Goal: Information Seeking & Learning: Find specific fact

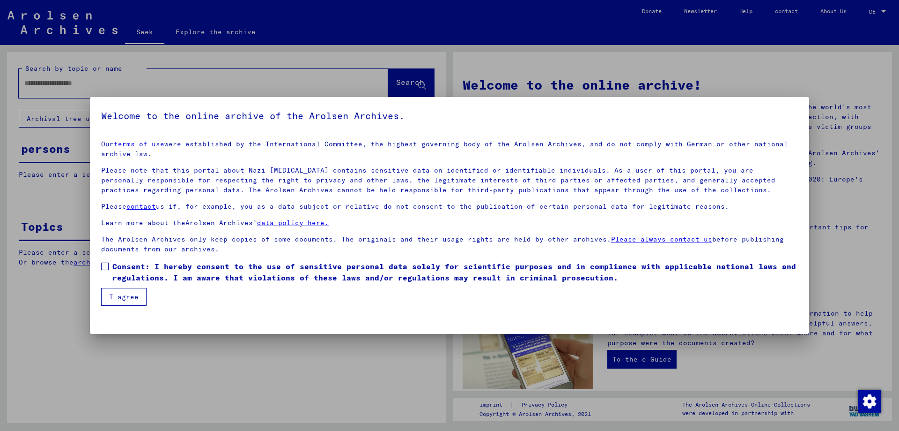
click at [105, 269] on span at bounding box center [104, 265] width 7 height 7
click at [119, 297] on font "I agree" at bounding box center [124, 296] width 30 height 8
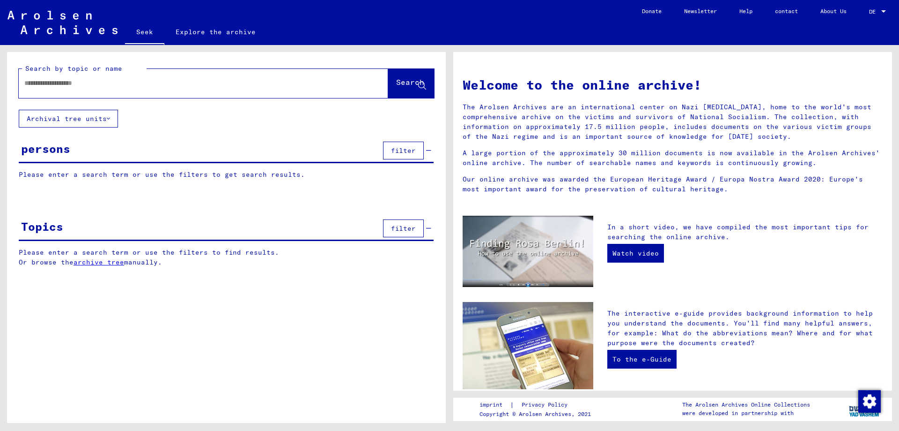
click at [48, 85] on input "text" at bounding box center [192, 83] width 336 height 10
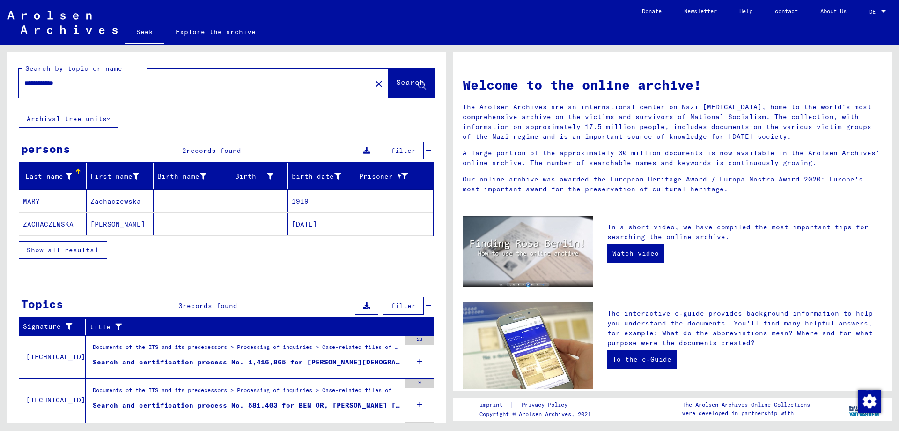
click at [67, 248] on font "Show all results" at bounding box center [60, 249] width 67 height 8
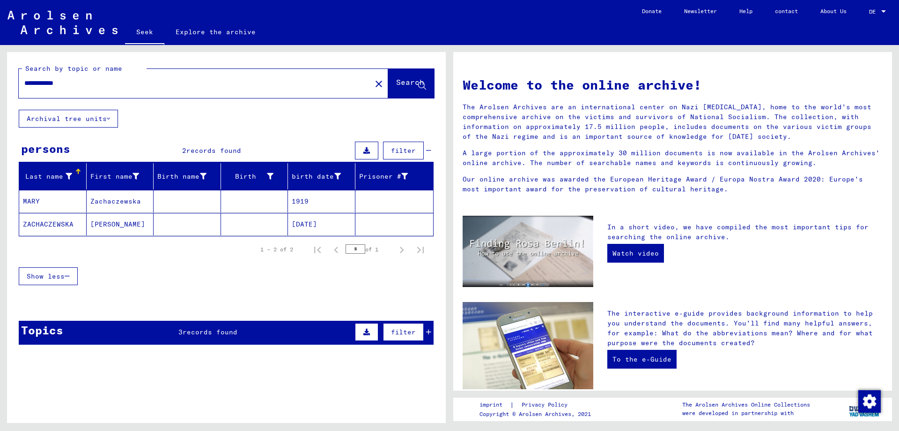
click at [67, 226] on font "ZACHACZEWSKA" at bounding box center [48, 224] width 51 height 8
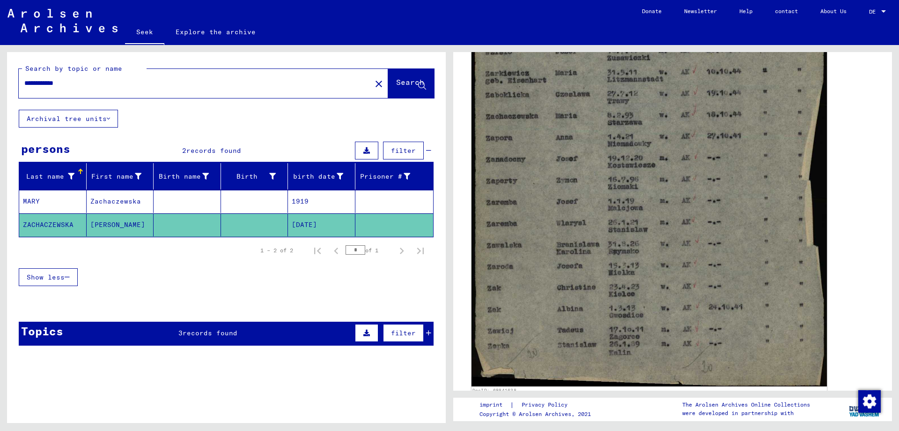
scroll to position [375, 0]
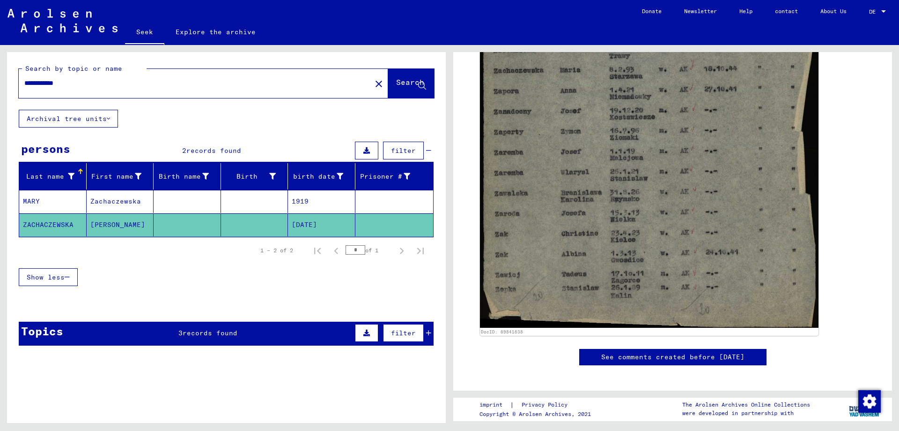
click at [119, 199] on font "Zachaczewska" at bounding box center [115, 201] width 51 height 8
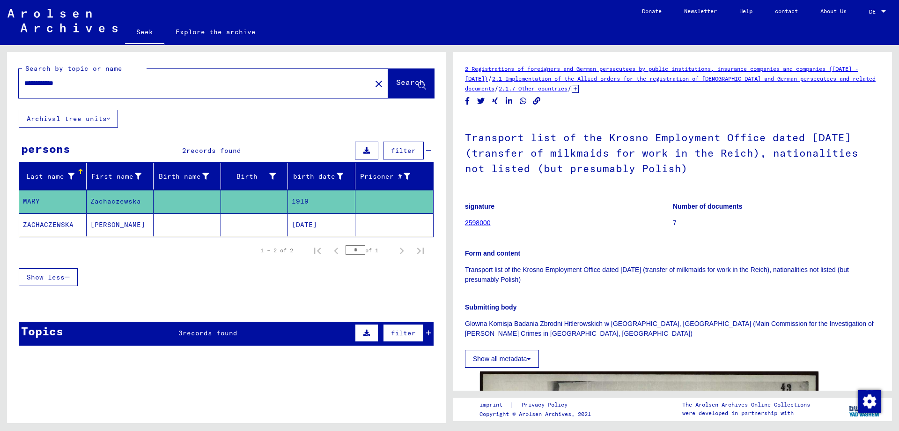
click at [77, 81] on input "**********" at bounding box center [195, 83] width 342 height 10
type input "**********"
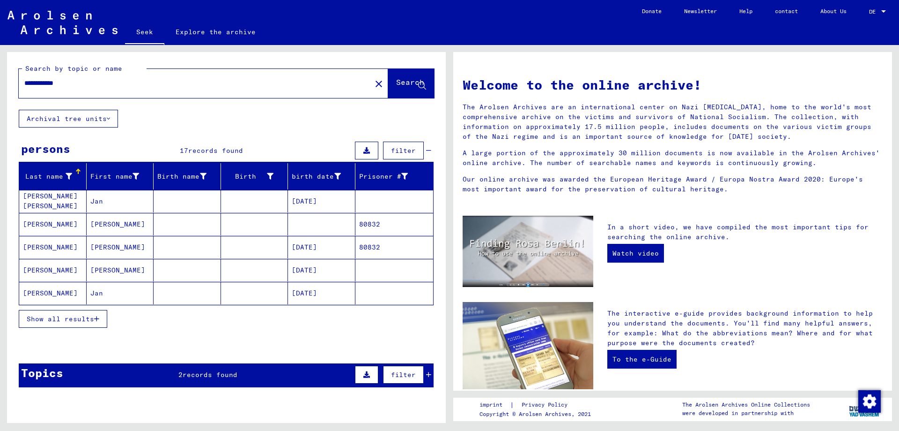
click at [68, 315] on font "Show all results" at bounding box center [60, 318] width 67 height 8
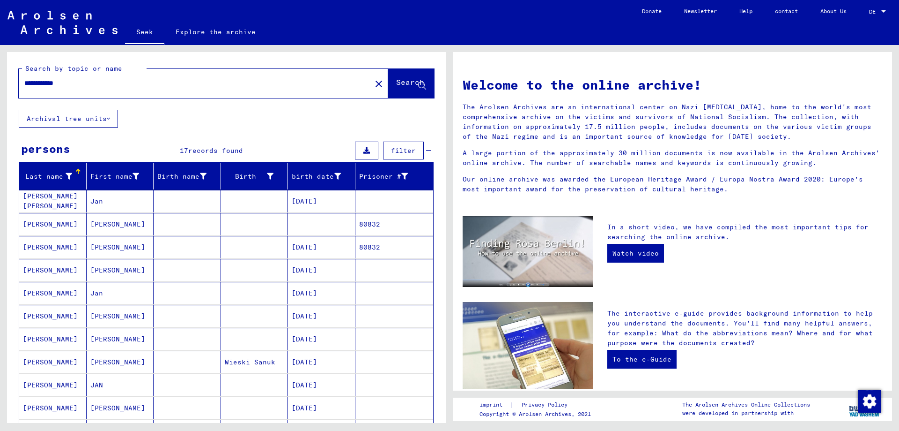
click at [111, 210] on mat-cell "Jan" at bounding box center [120, 201] width 67 height 22
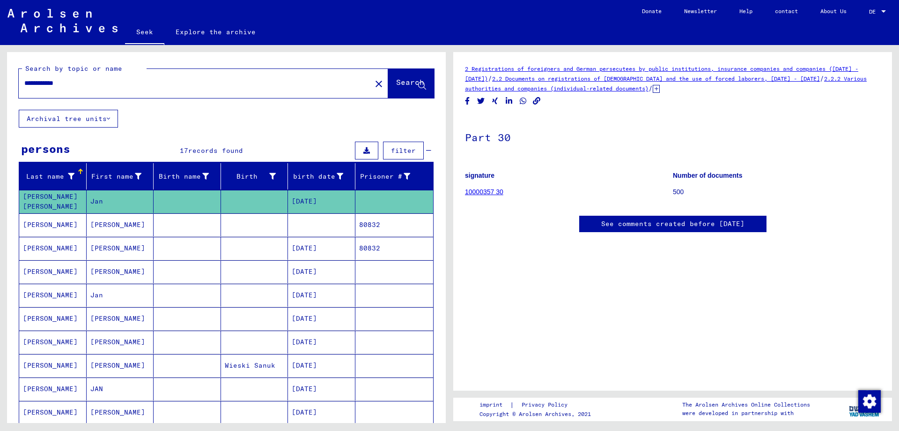
click at [62, 198] on font "[PERSON_NAME] [PERSON_NAME]" at bounding box center [50, 201] width 55 height 18
click at [102, 200] on mat-cell "Jan" at bounding box center [120, 201] width 67 height 23
click at [475, 190] on font "10000357 30" at bounding box center [484, 191] width 38 height 7
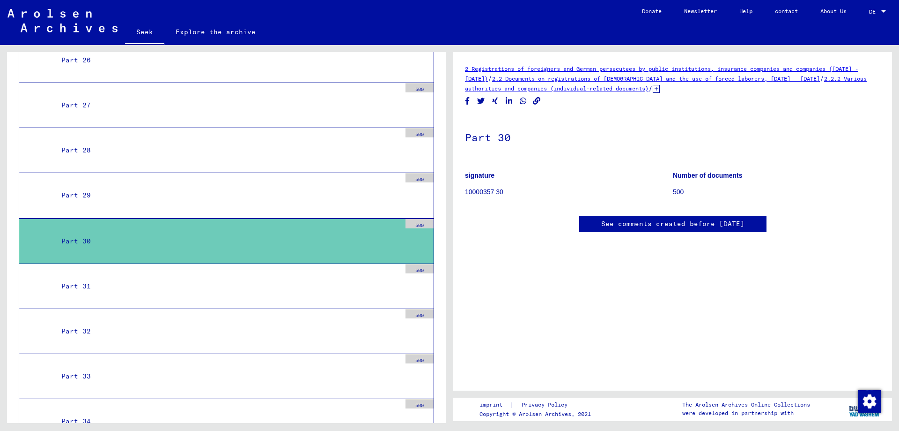
click at [676, 193] on font "500" at bounding box center [678, 191] width 11 height 7
click at [66, 238] on font "Part 30" at bounding box center [76, 241] width 30 height 8
click at [416, 223] on font "500" at bounding box center [420, 225] width 8 height 6
click at [574, 81] on font "2.2 Documents on registrations of [DEMOGRAPHIC_DATA] and the use of forced labo…" at bounding box center [656, 78] width 328 height 7
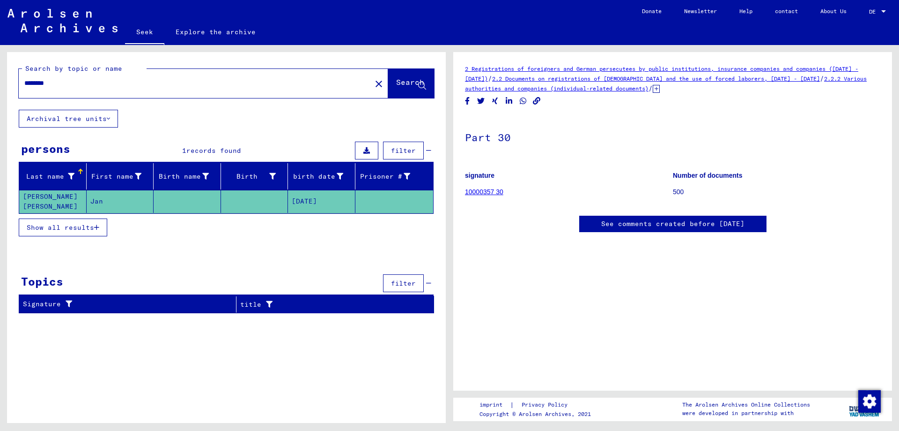
click at [45, 203] on font "[PERSON_NAME] [PERSON_NAME]" at bounding box center [50, 201] width 55 height 18
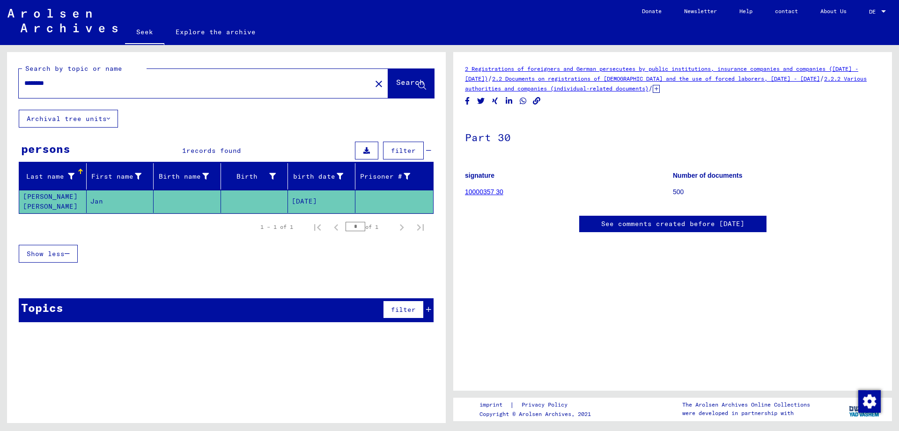
click at [403, 81] on font "Search" at bounding box center [410, 81] width 28 height 9
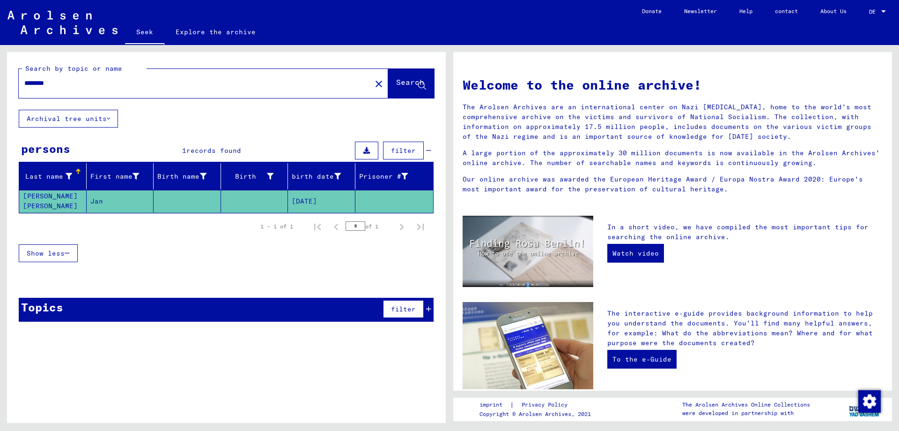
click at [49, 207] on font "[PERSON_NAME] [PERSON_NAME]" at bounding box center [50, 201] width 55 height 18
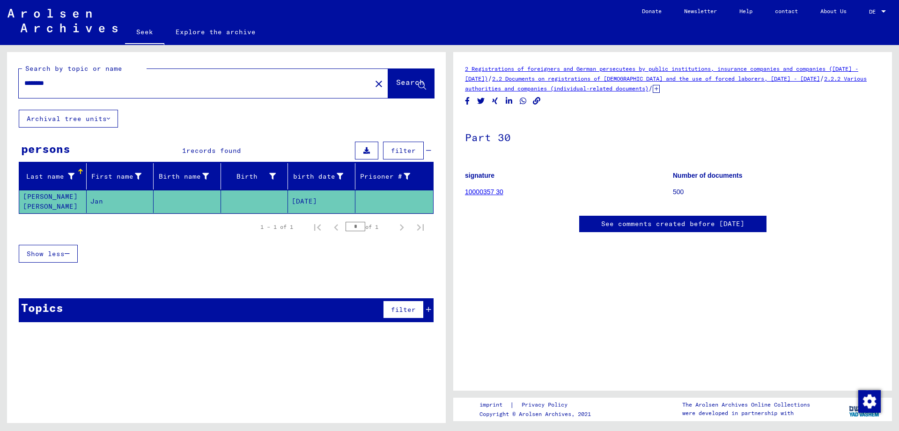
click at [315, 202] on font "[DATE]" at bounding box center [304, 201] width 25 height 8
click at [477, 191] on font "10000357 30" at bounding box center [484, 191] width 38 height 7
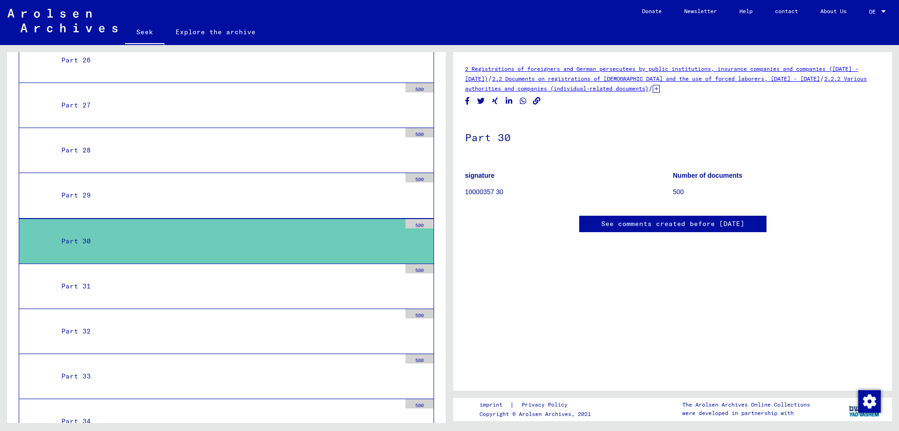
click at [632, 69] on font "2 Registrations of foreigners and German persecutees by public institutions, in…" at bounding box center [662, 73] width 394 height 17
click at [662, 219] on div "2 Registrations of foreigners and German persecutees by public institutions, in…" at bounding box center [673, 157] width 416 height 187
click at [662, 223] on font "See comments created before [DATE]" at bounding box center [673, 223] width 143 height 8
click at [490, 194] on font "10000357 30" at bounding box center [484, 191] width 38 height 7
click at [482, 191] on font "10000357 30" at bounding box center [484, 191] width 38 height 7
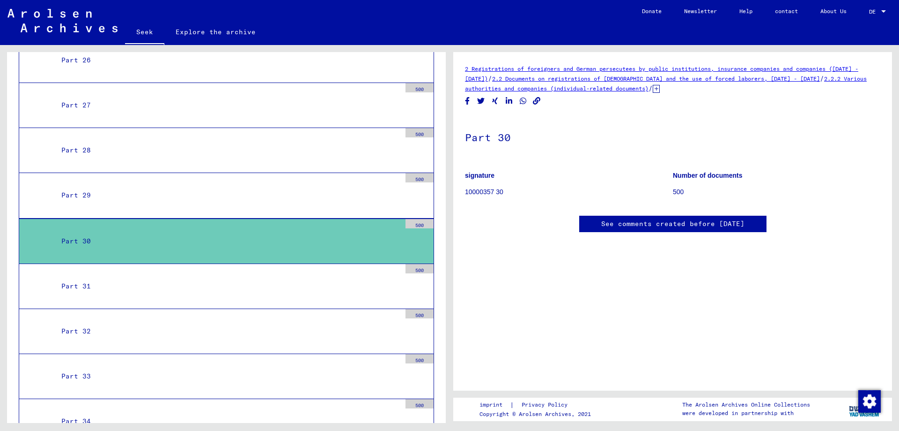
click at [553, 91] on font "2.2.2 Various authorities and companies (individual-related documents)" at bounding box center [666, 83] width 402 height 17
click at [72, 234] on div "Part 30" at bounding box center [227, 241] width 347 height 18
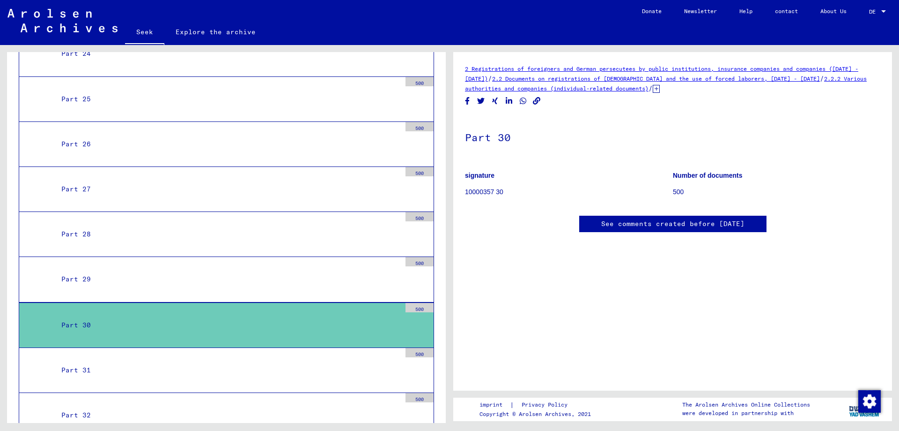
scroll to position [1715, 0]
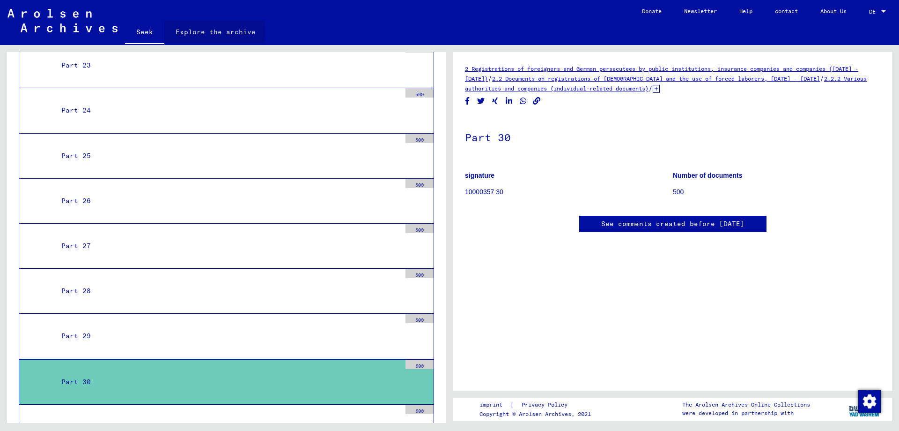
click at [212, 32] on font "Explore the archive" at bounding box center [216, 32] width 80 height 8
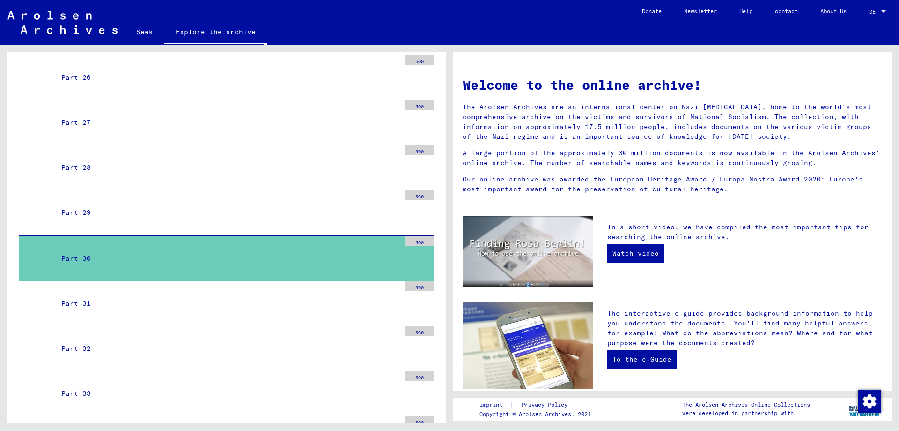
scroll to position [1902, 0]
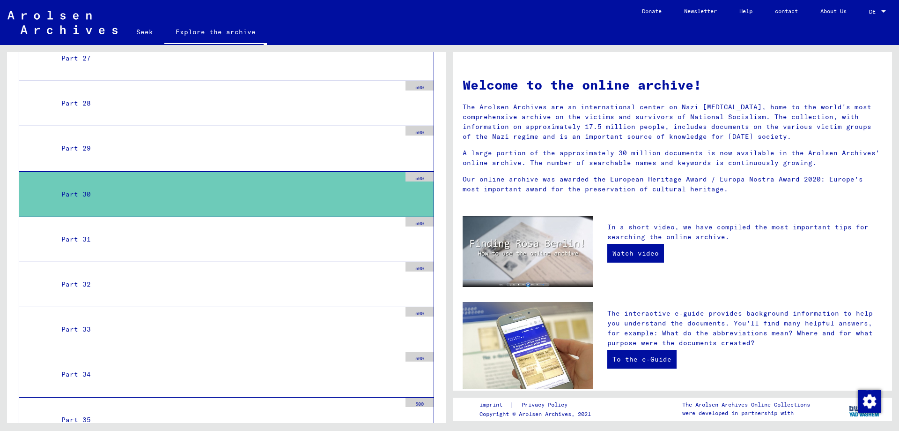
click at [199, 187] on div "Part 30" at bounding box center [227, 194] width 347 height 18
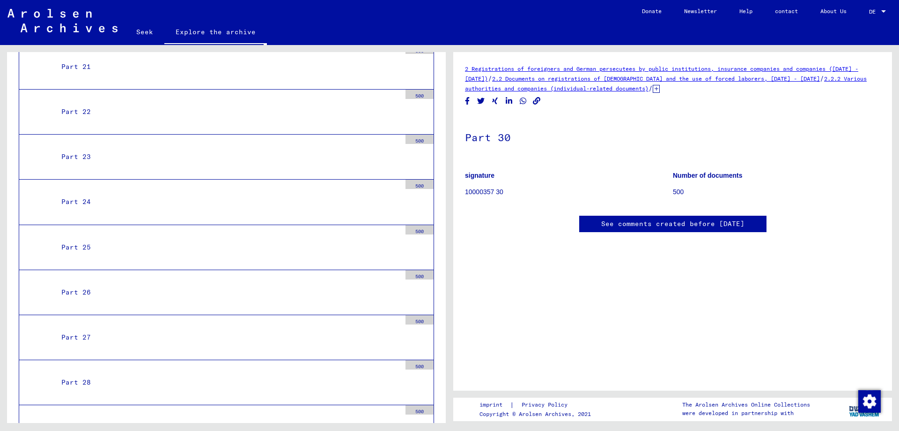
scroll to position [1621, 0]
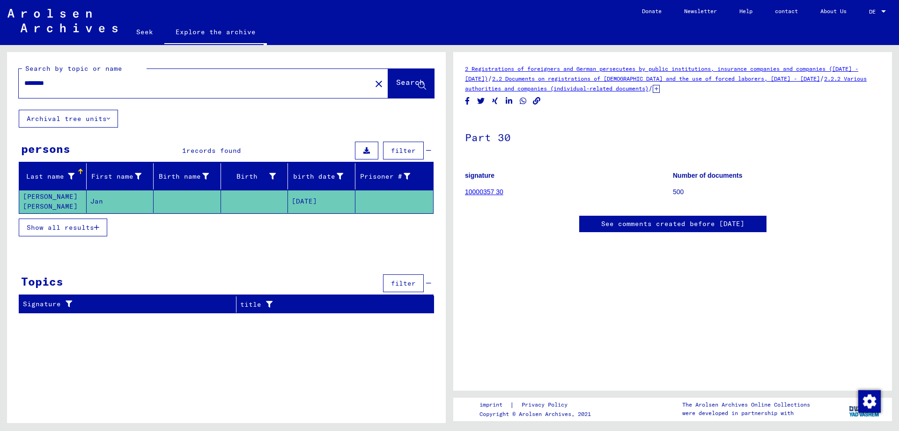
type input "**********"
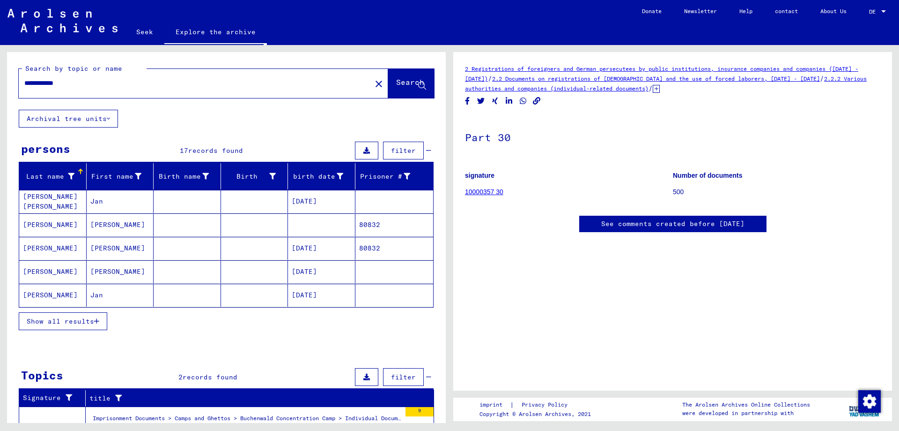
click at [67, 324] on font "Show all results" at bounding box center [60, 321] width 67 height 8
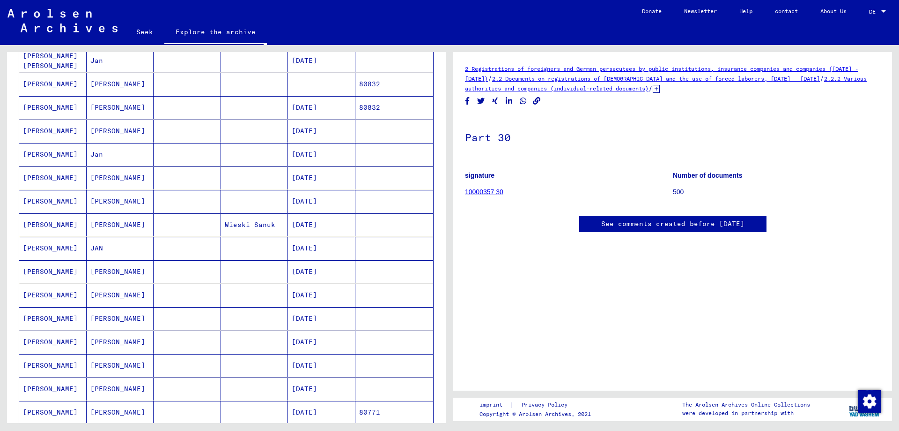
scroll to position [187, 0]
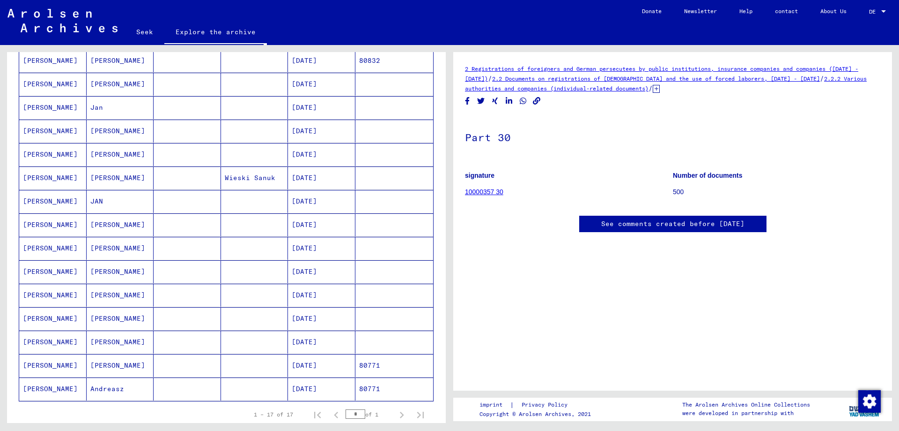
click at [37, 199] on font "[PERSON_NAME]" at bounding box center [50, 201] width 55 height 8
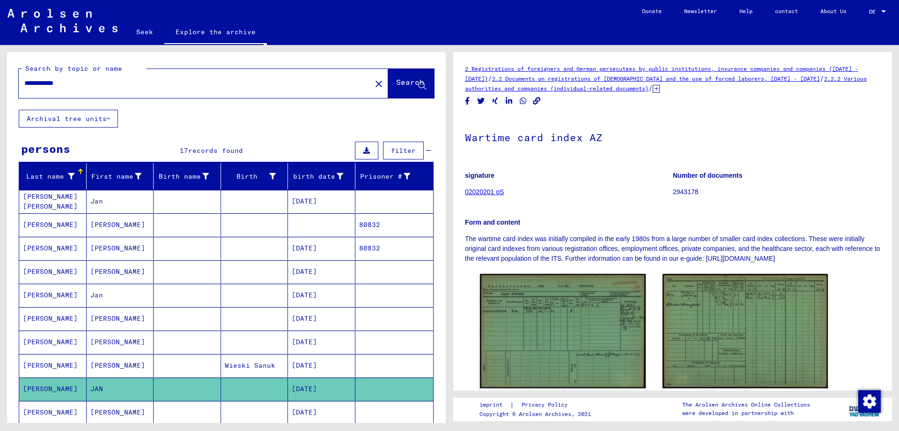
click at [87, 33] on link at bounding box center [62, 23] width 125 height 28
